Goal: Task Accomplishment & Management: Manage account settings

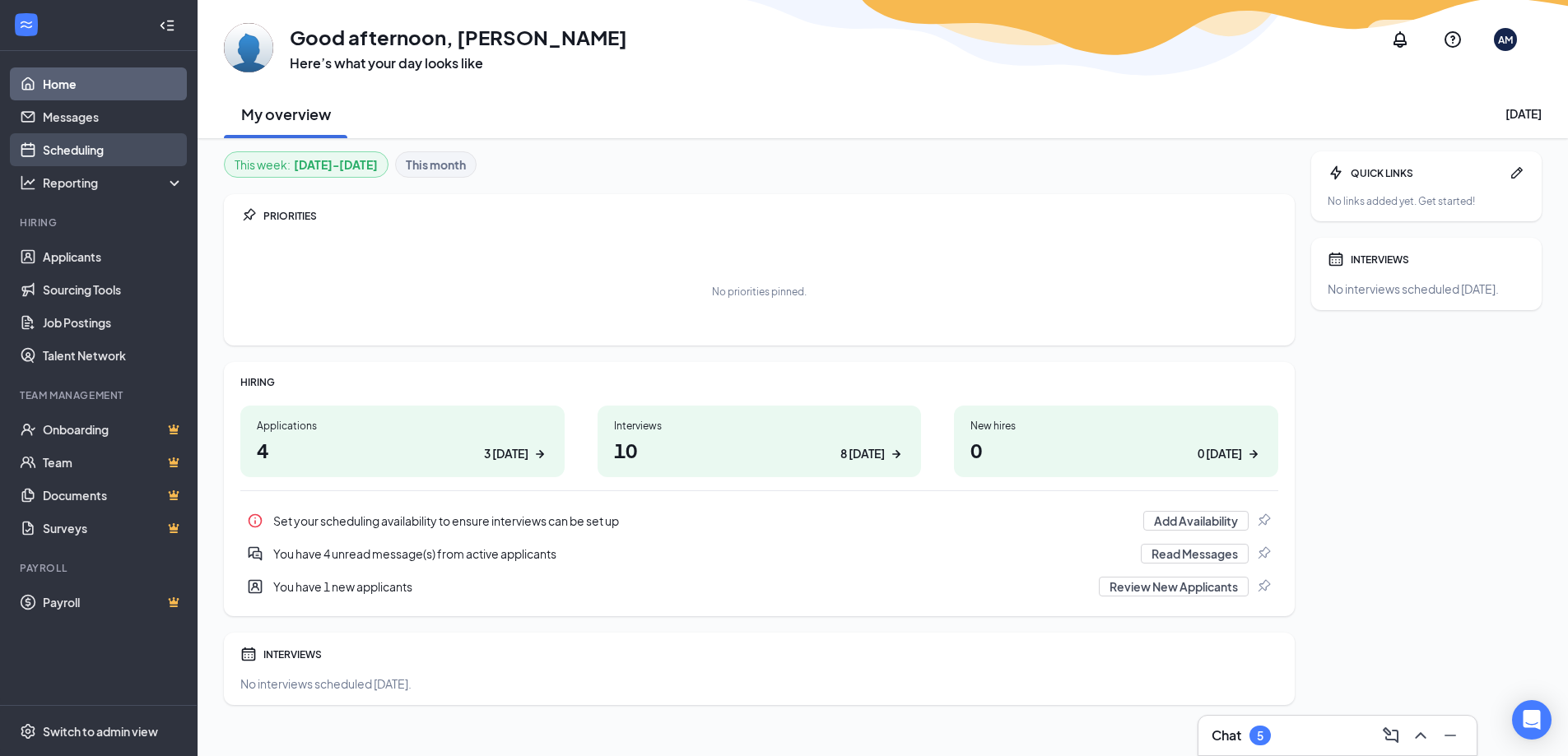
click at [73, 145] on link "Scheduling" at bounding box center [112, 150] width 141 height 33
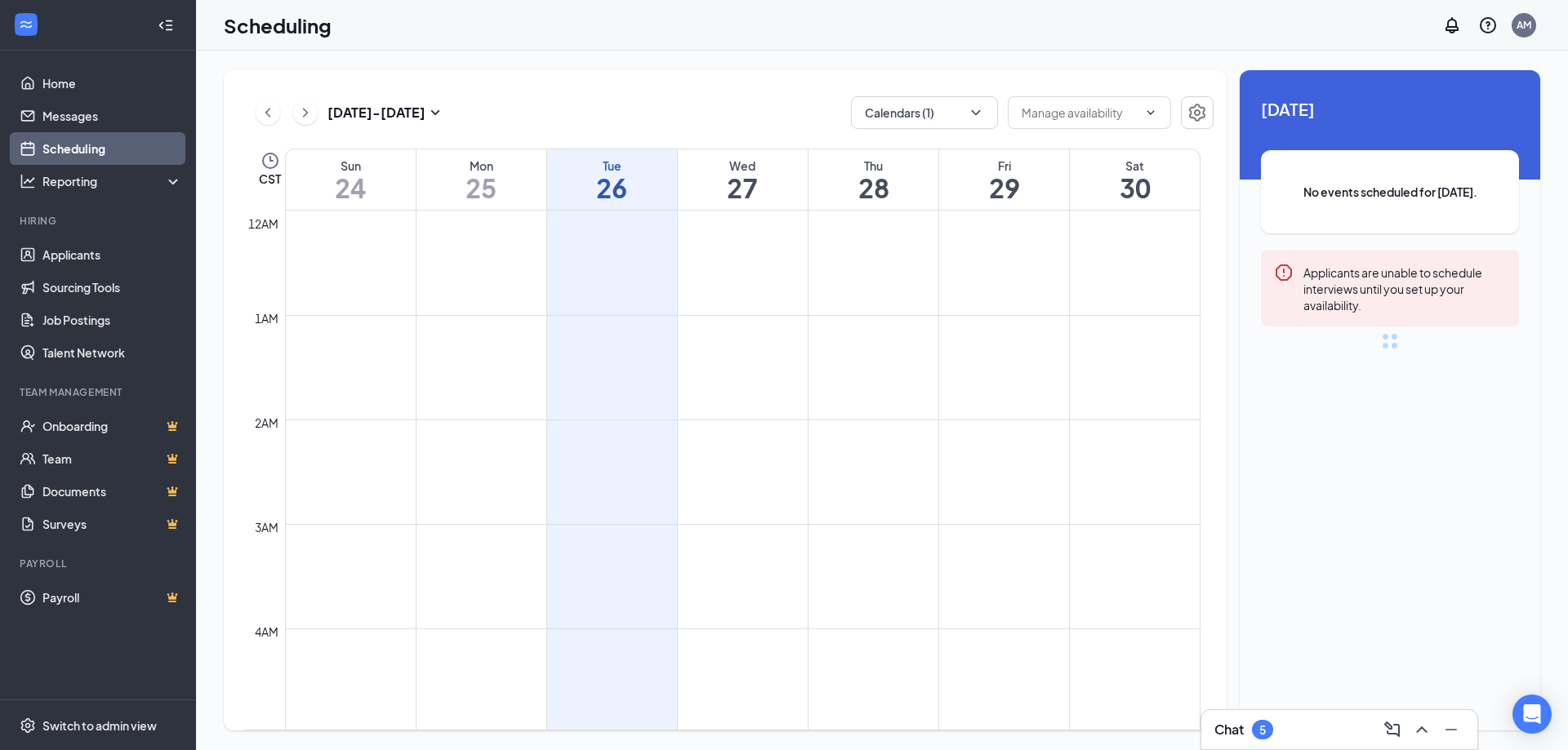
scroll to position [803, 0]
click at [952, 101] on button "Calendars (1)" at bounding box center [924, 112] width 147 height 33
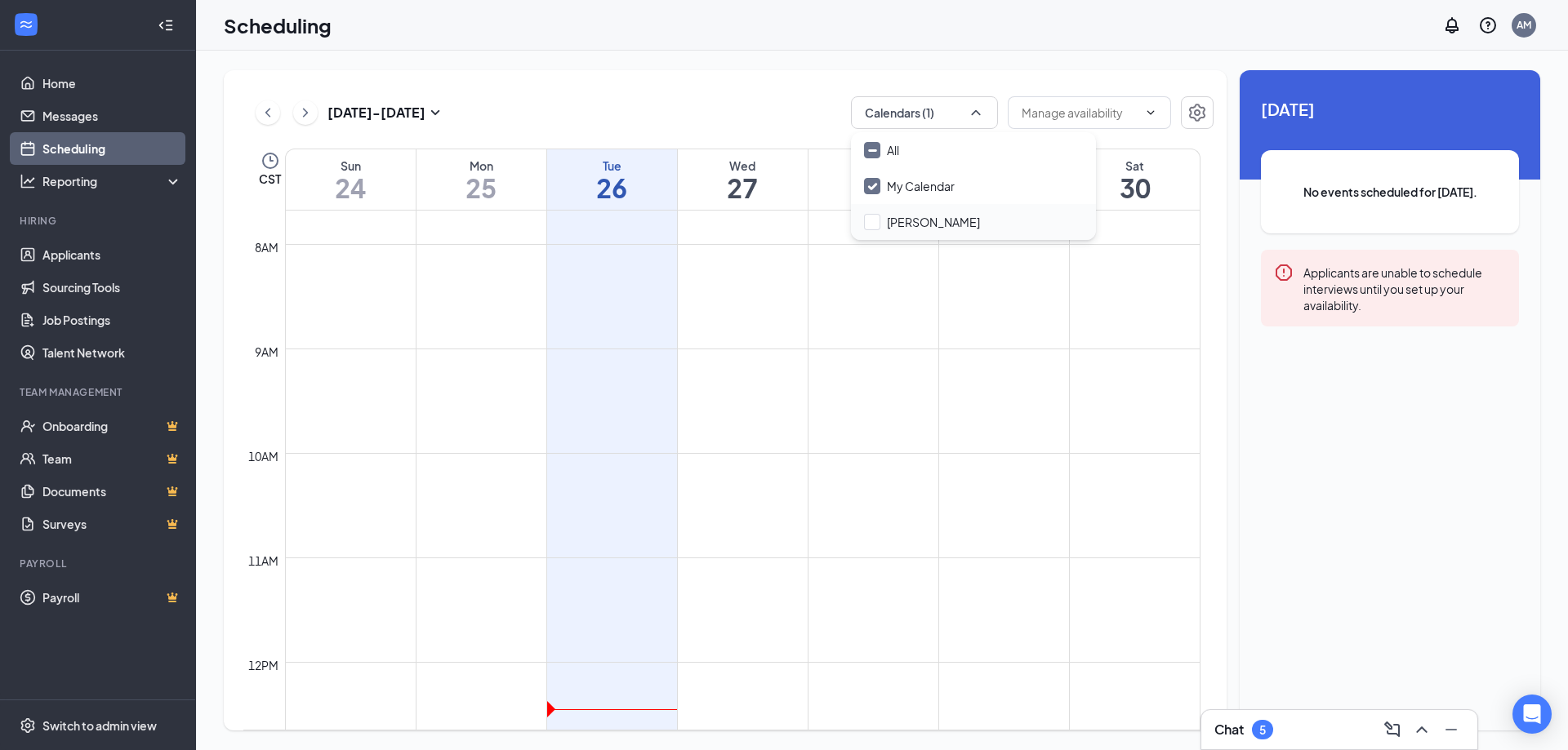
click at [911, 235] on div "[PERSON_NAME]" at bounding box center [973, 221] width 245 height 36
checkbox input "true"
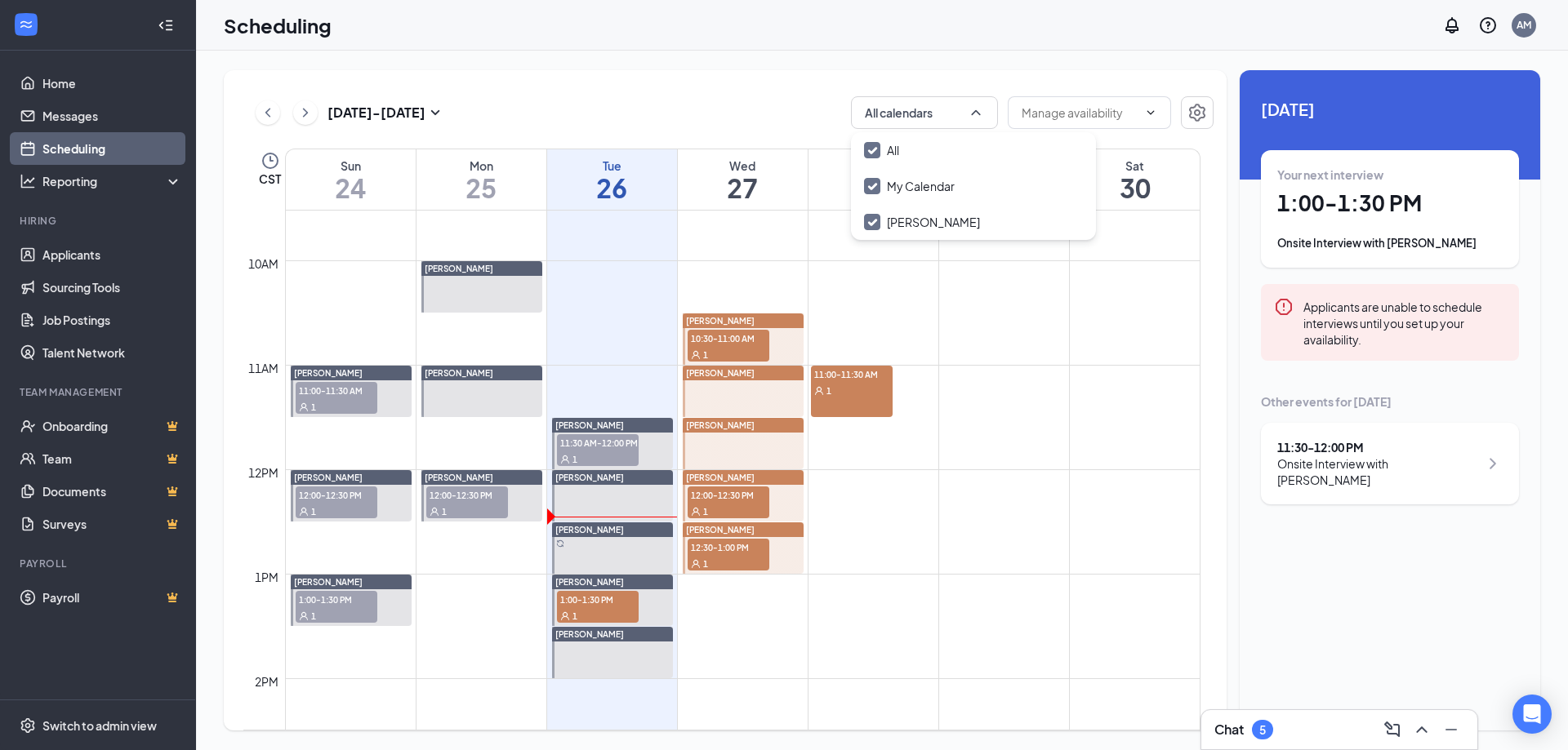
scroll to position [1020, 0]
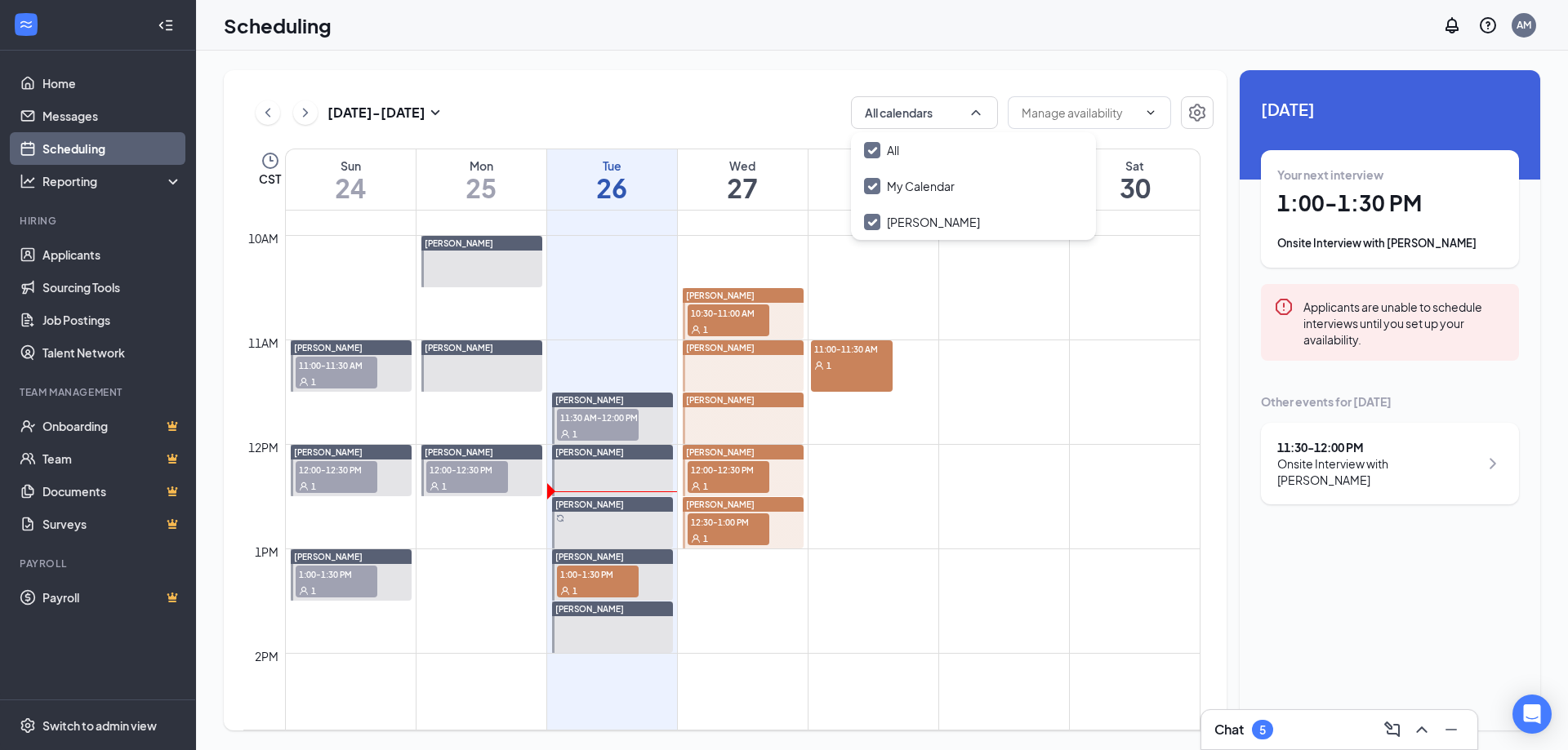
click at [587, 418] on span "11:30 AM-12:00 PM" at bounding box center [598, 417] width 81 height 16
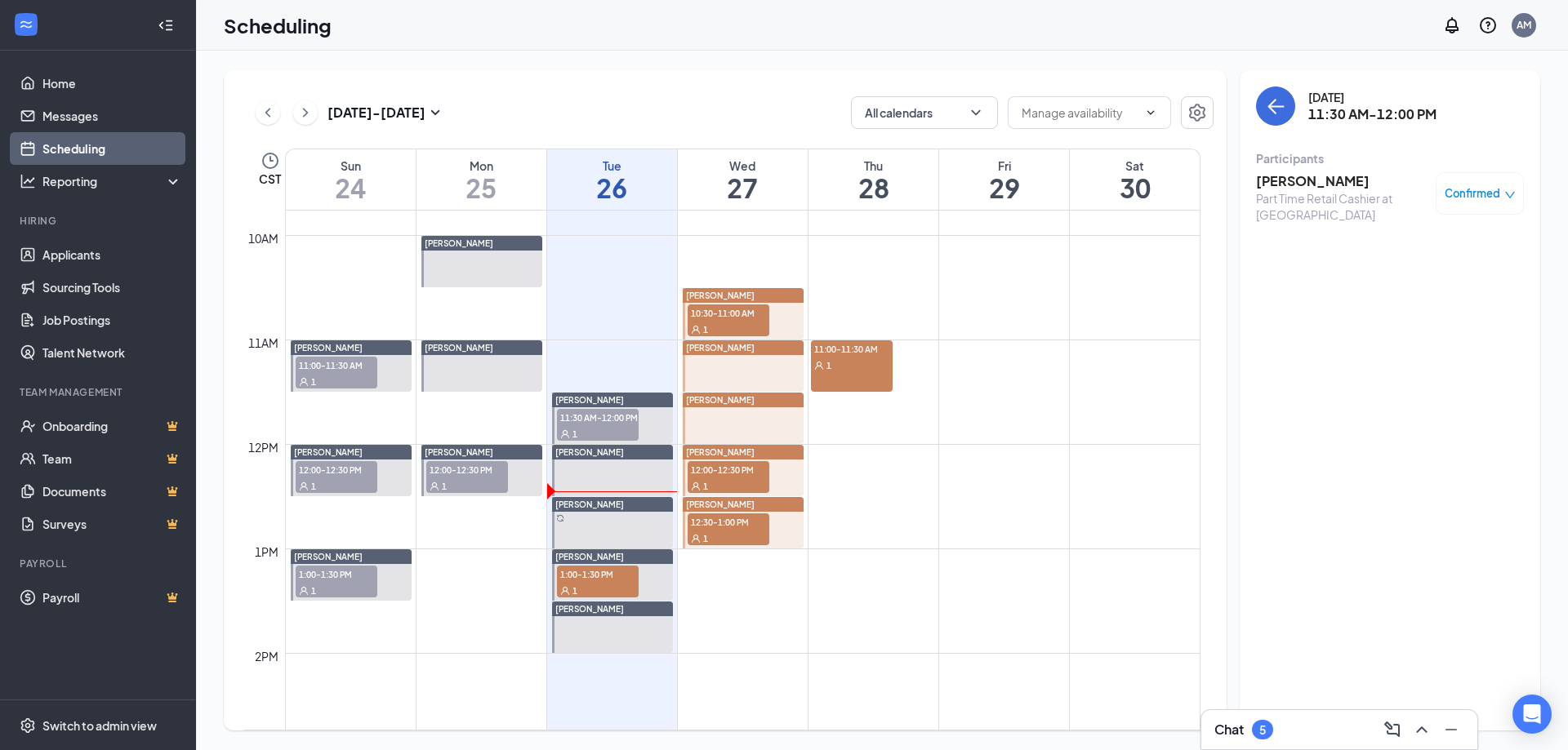
click at [870, 355] on span "11:00-11:30 AM" at bounding box center [852, 349] width 81 height 16
click at [1310, 187] on h3 "[PERSON_NAME]" at bounding box center [1342, 182] width 172 height 18
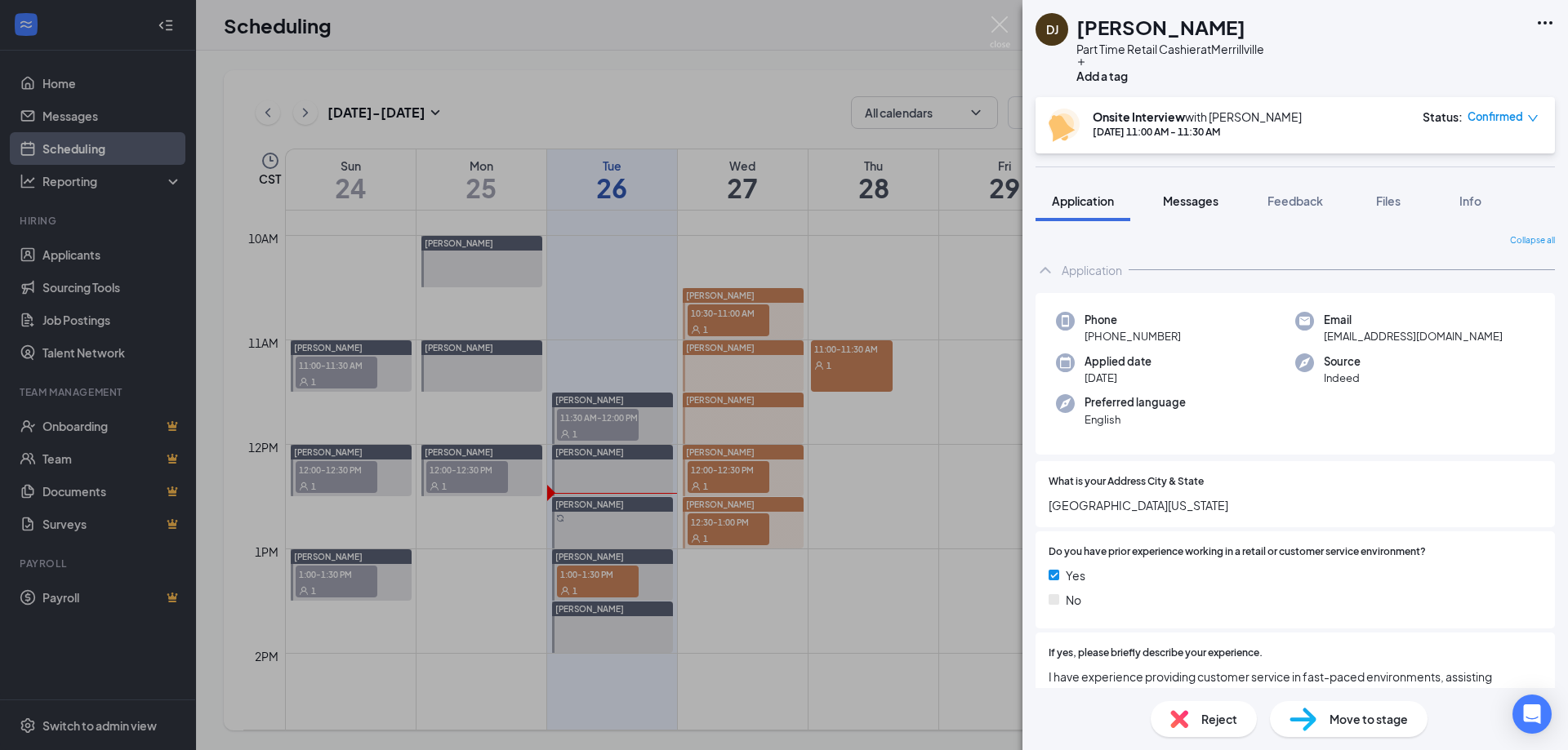
click at [1214, 191] on button "Messages" at bounding box center [1191, 201] width 89 height 41
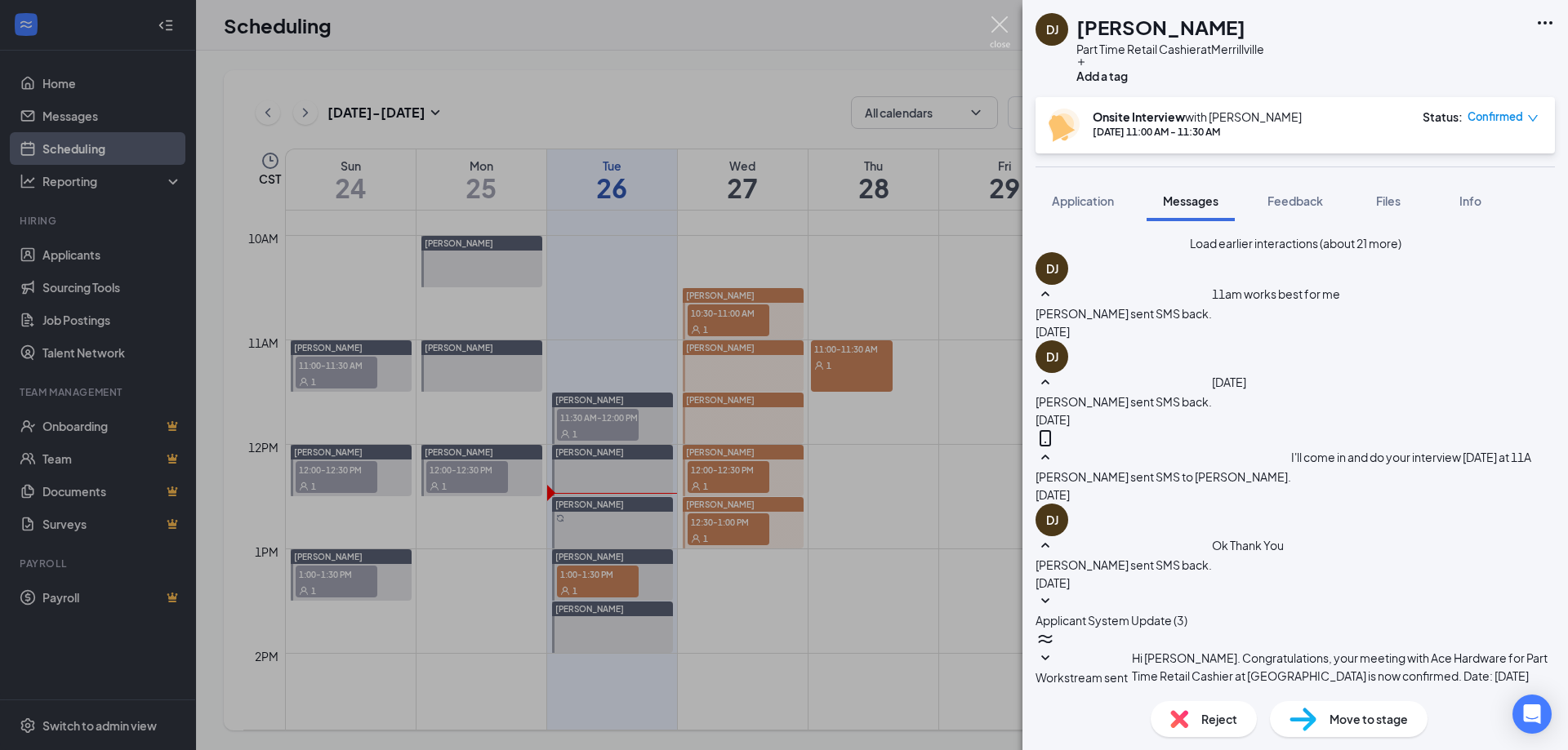
click at [1006, 25] on img at bounding box center [1000, 32] width 20 height 32
